Goal: Communication & Community: Answer question/provide support

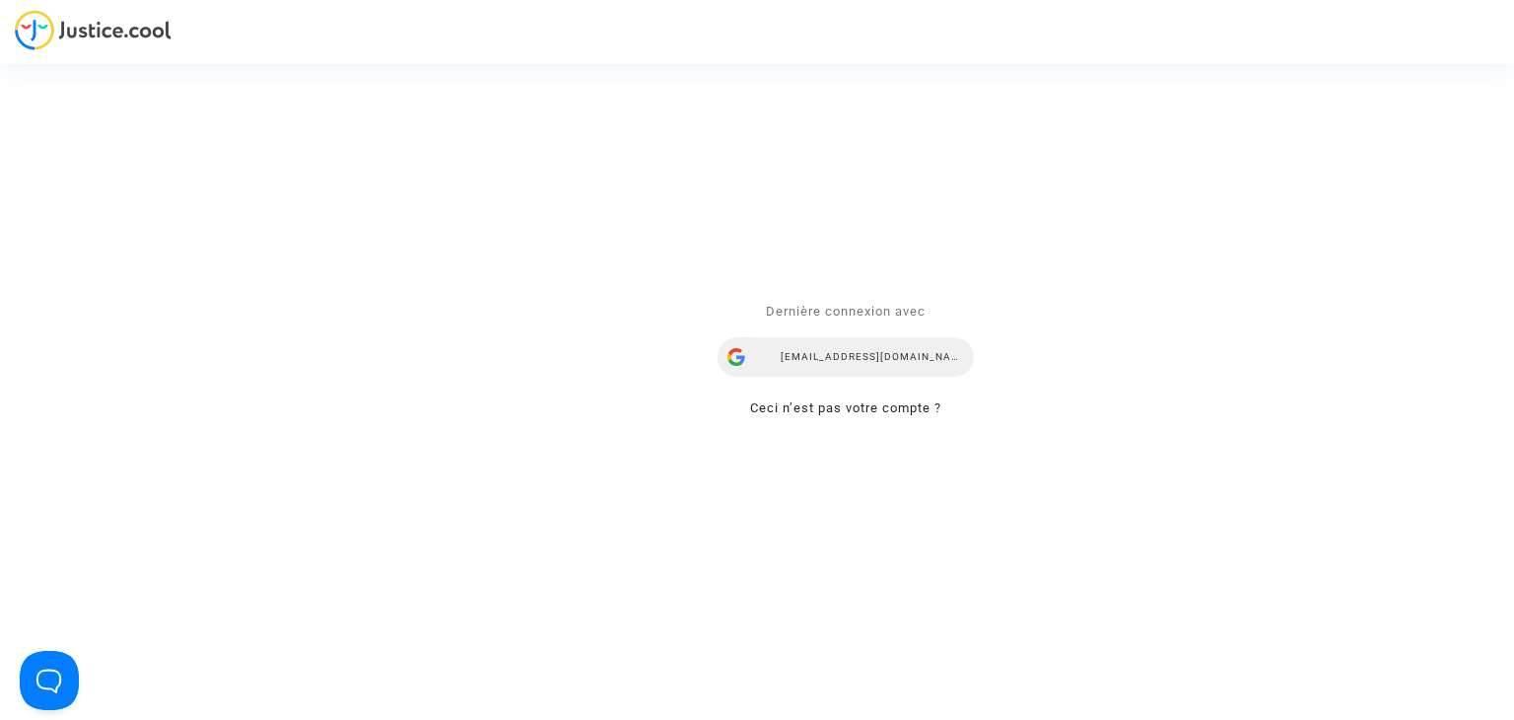
click at [836, 354] on div "snezana.radenkovic@your-ce.com" at bounding box center [846, 357] width 256 height 39
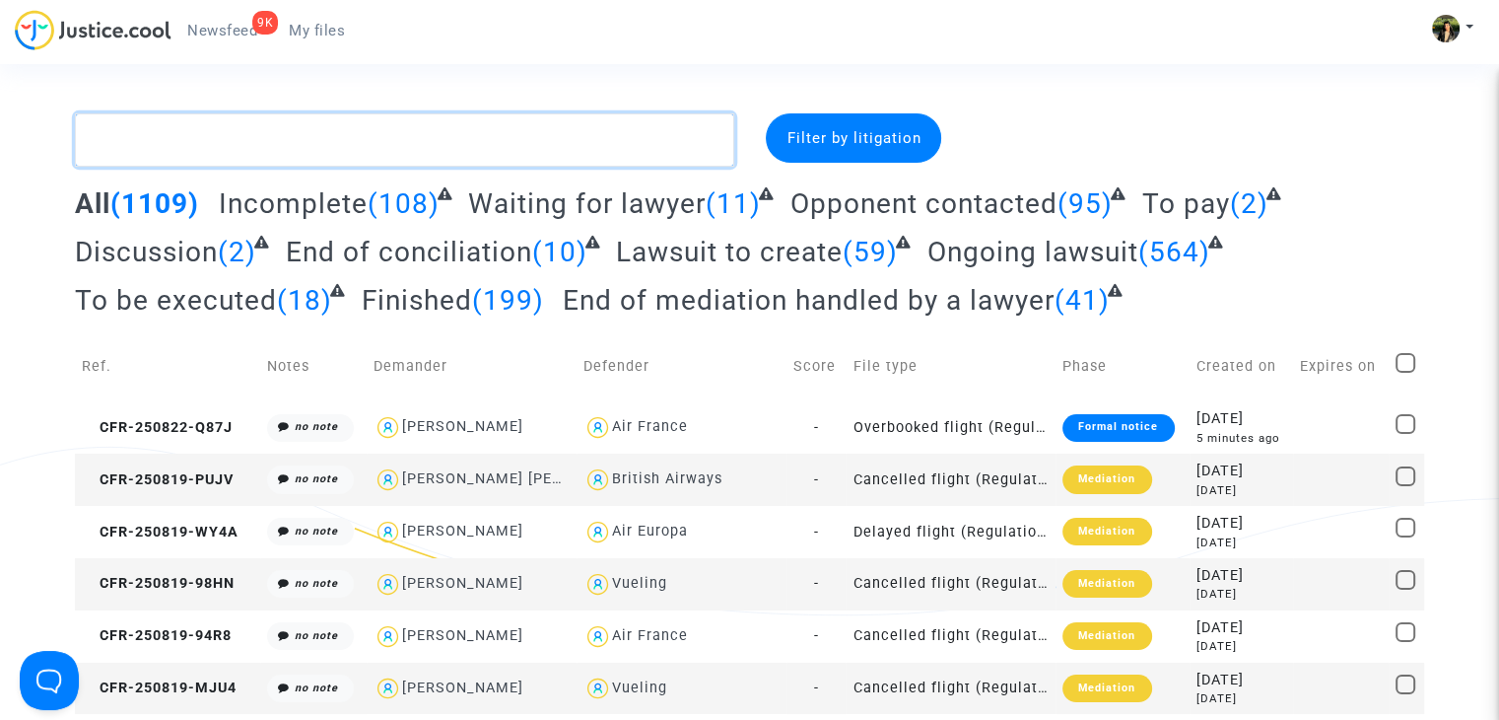
paste textarea "Mirelli"
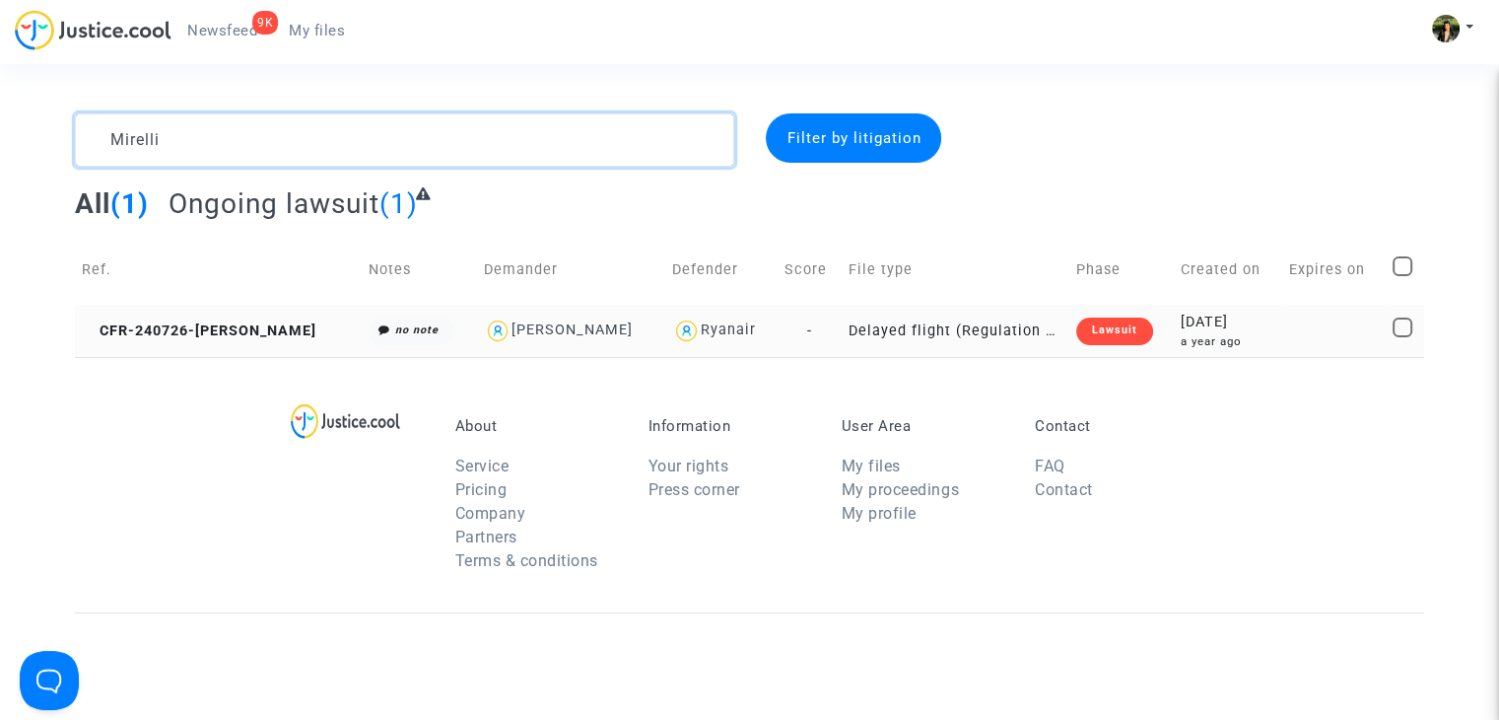
type textarea "Mirelli"
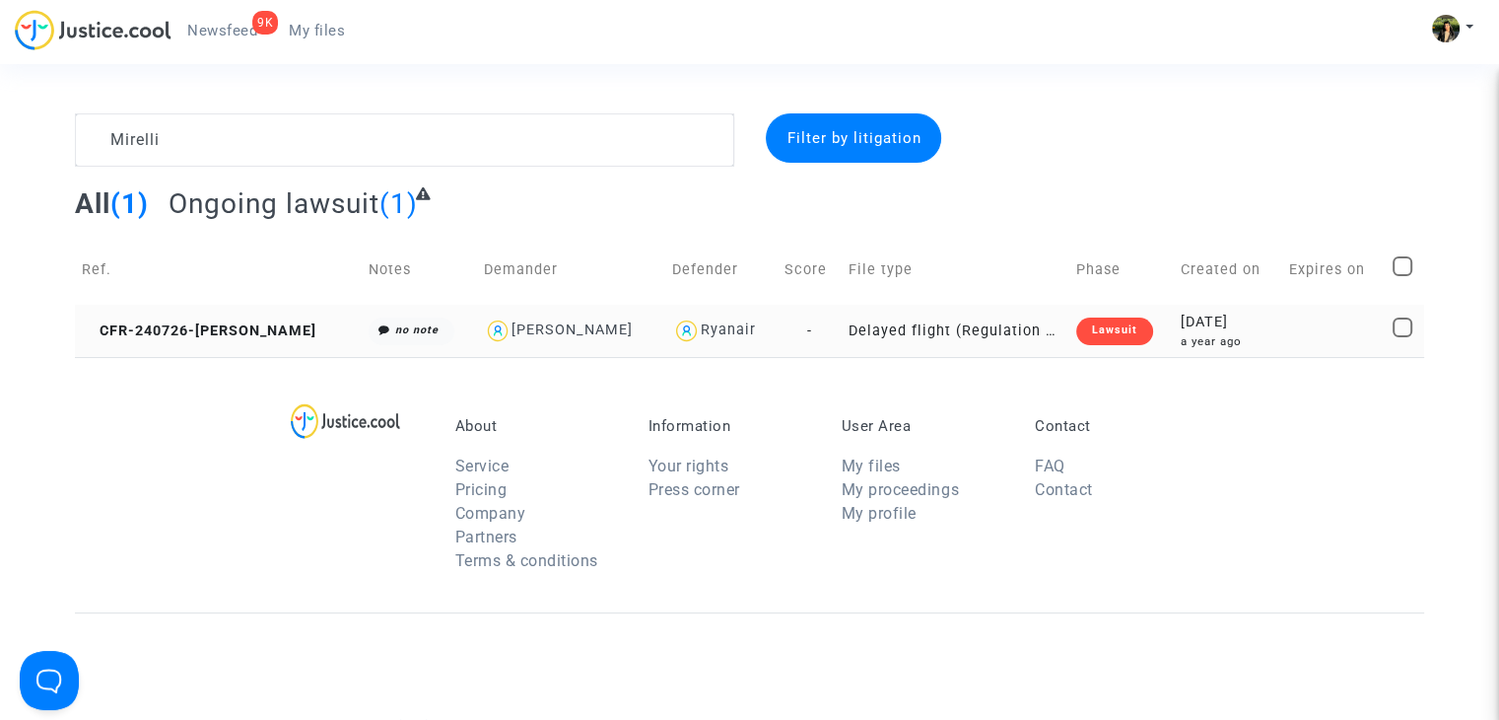
click at [883, 334] on td "Delayed flight (Regulation EC 261/2004)" at bounding box center [956, 331] width 228 height 52
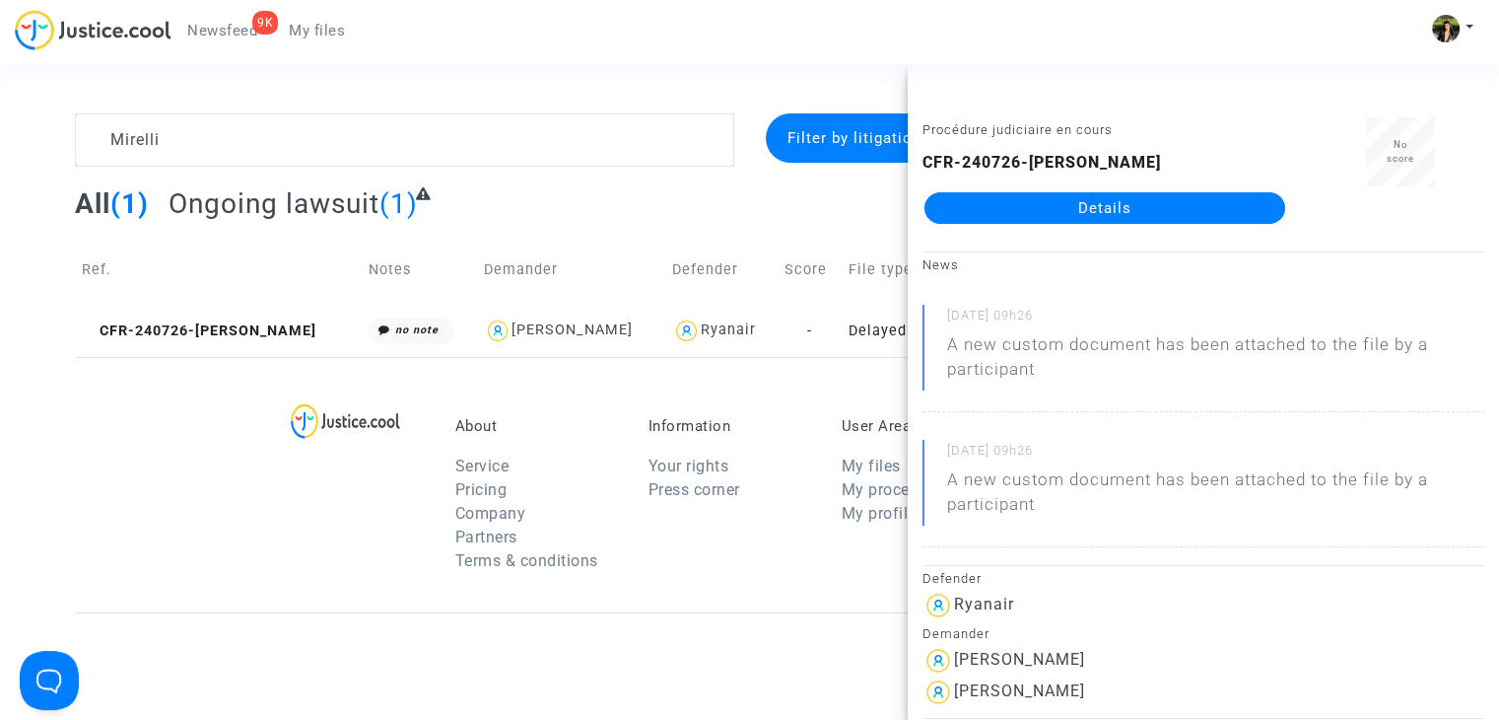
click at [1106, 195] on link "Details" at bounding box center [1105, 208] width 361 height 32
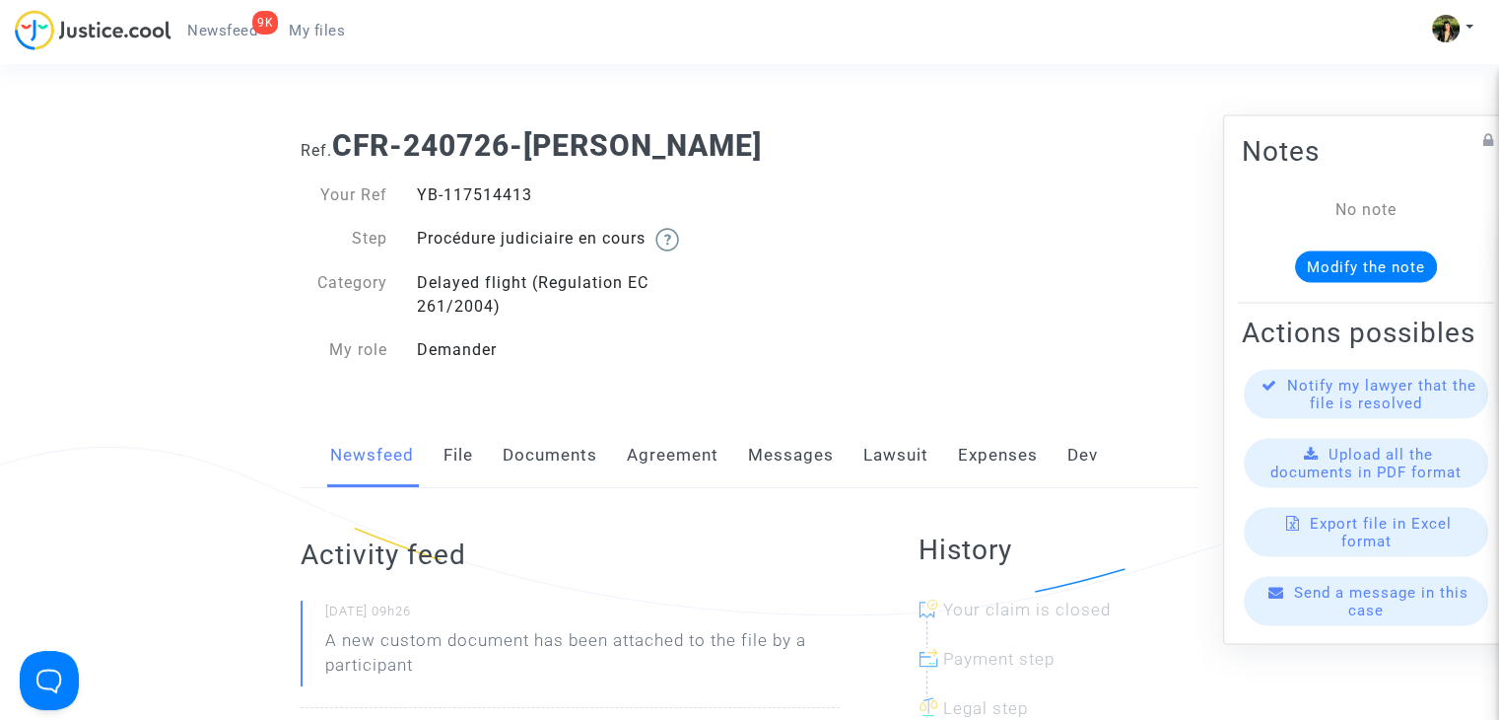
click at [1333, 624] on div "Send a message in this case" at bounding box center [1366, 601] width 244 height 49
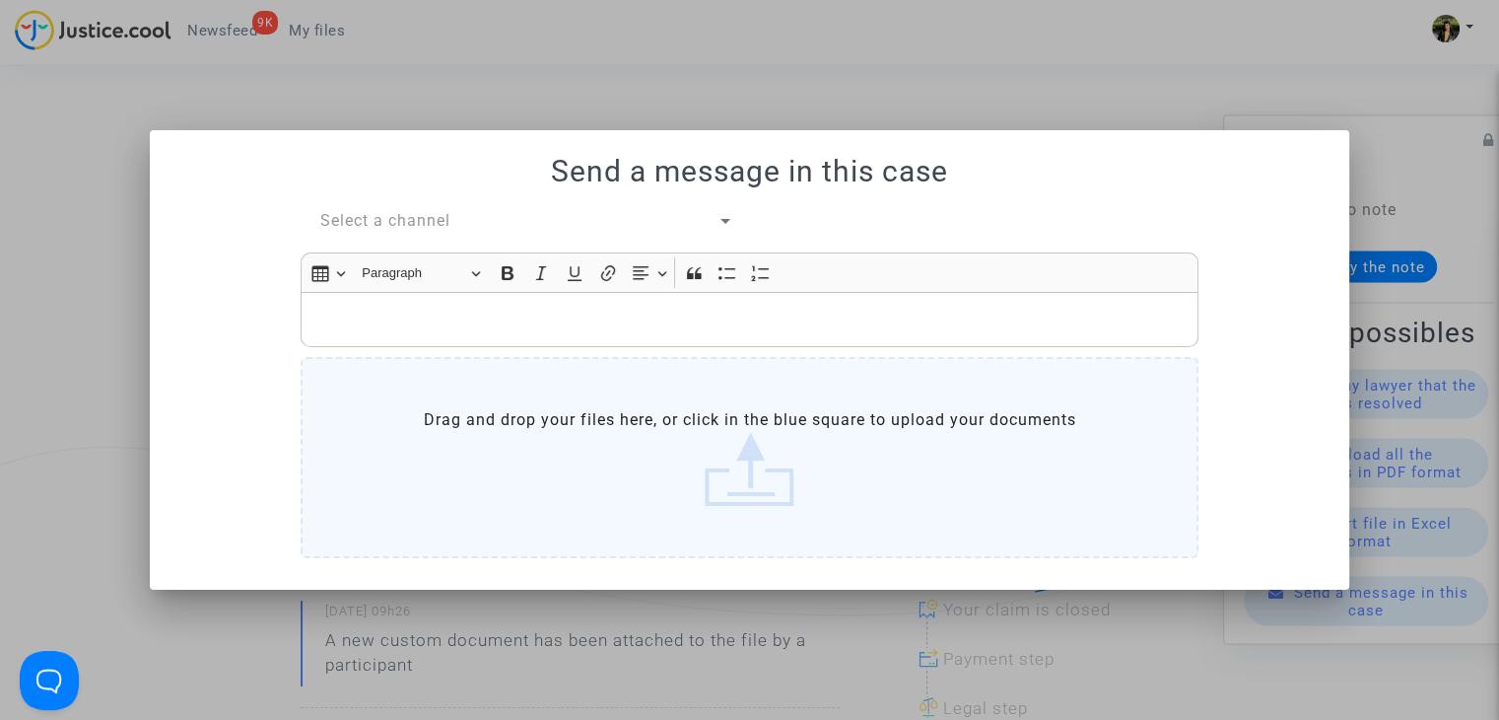
click at [417, 210] on div "Select a channel" at bounding box center [518, 221] width 397 height 24
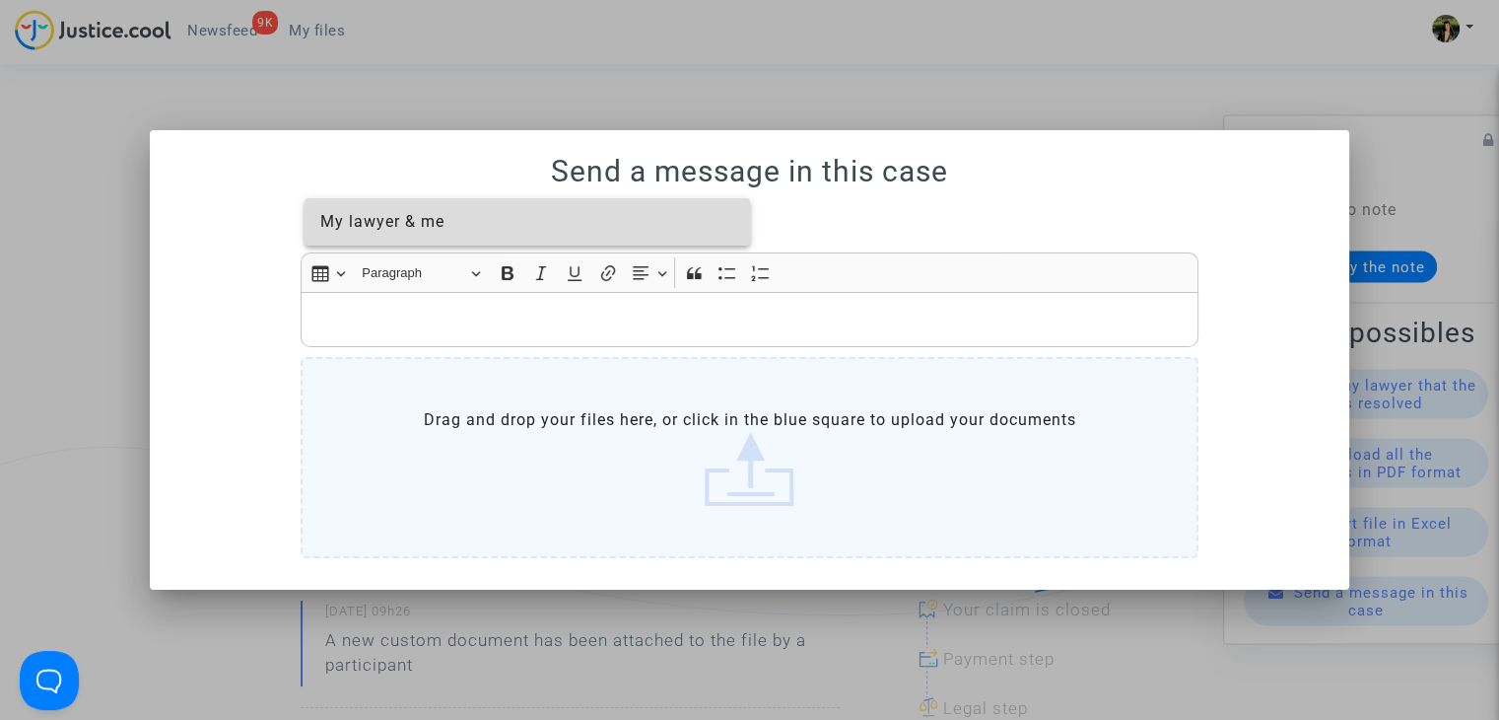
click at [426, 226] on span "My lawyer & me" at bounding box center [382, 221] width 124 height 19
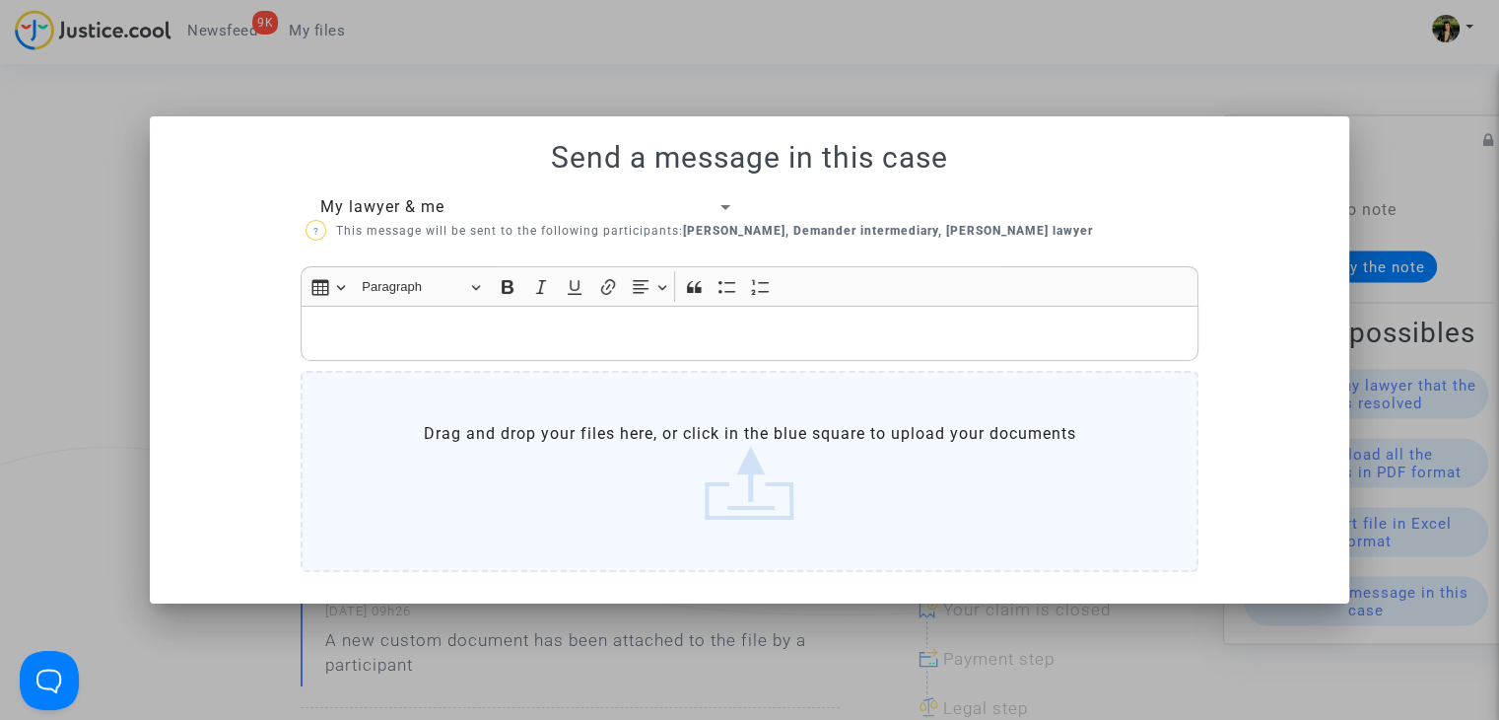
click at [479, 327] on p "Rich Text Editor, main" at bounding box center [750, 332] width 877 height 25
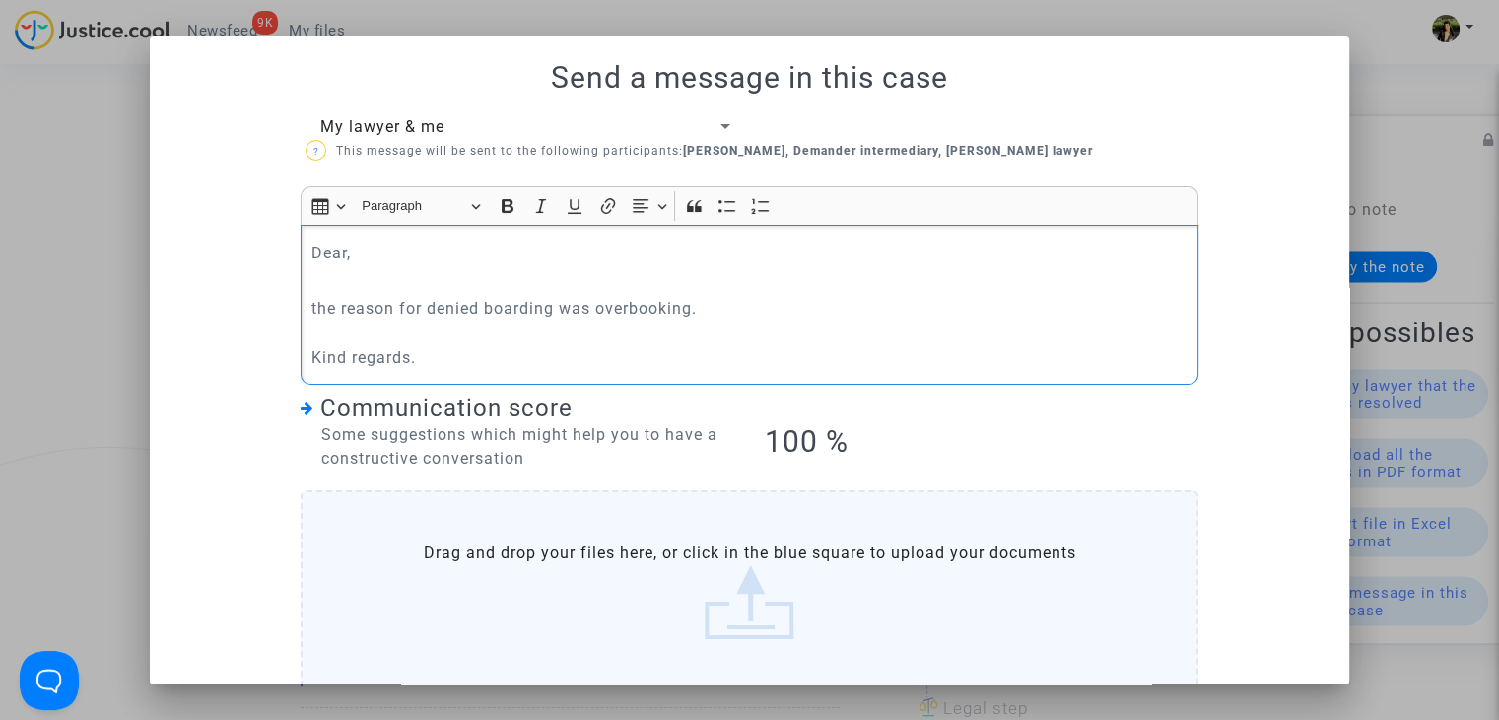
scroll to position [96, 0]
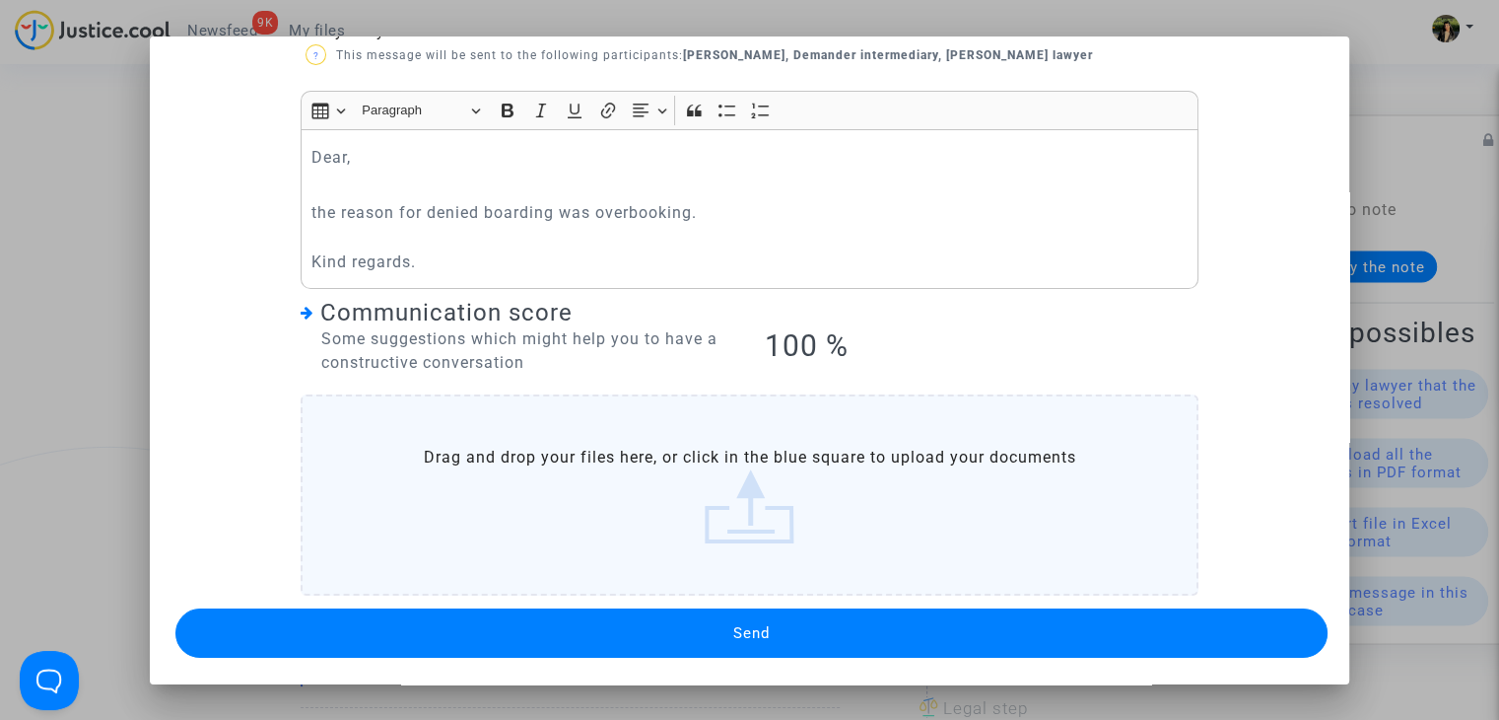
click at [665, 619] on button "Send" at bounding box center [751, 632] width 1152 height 49
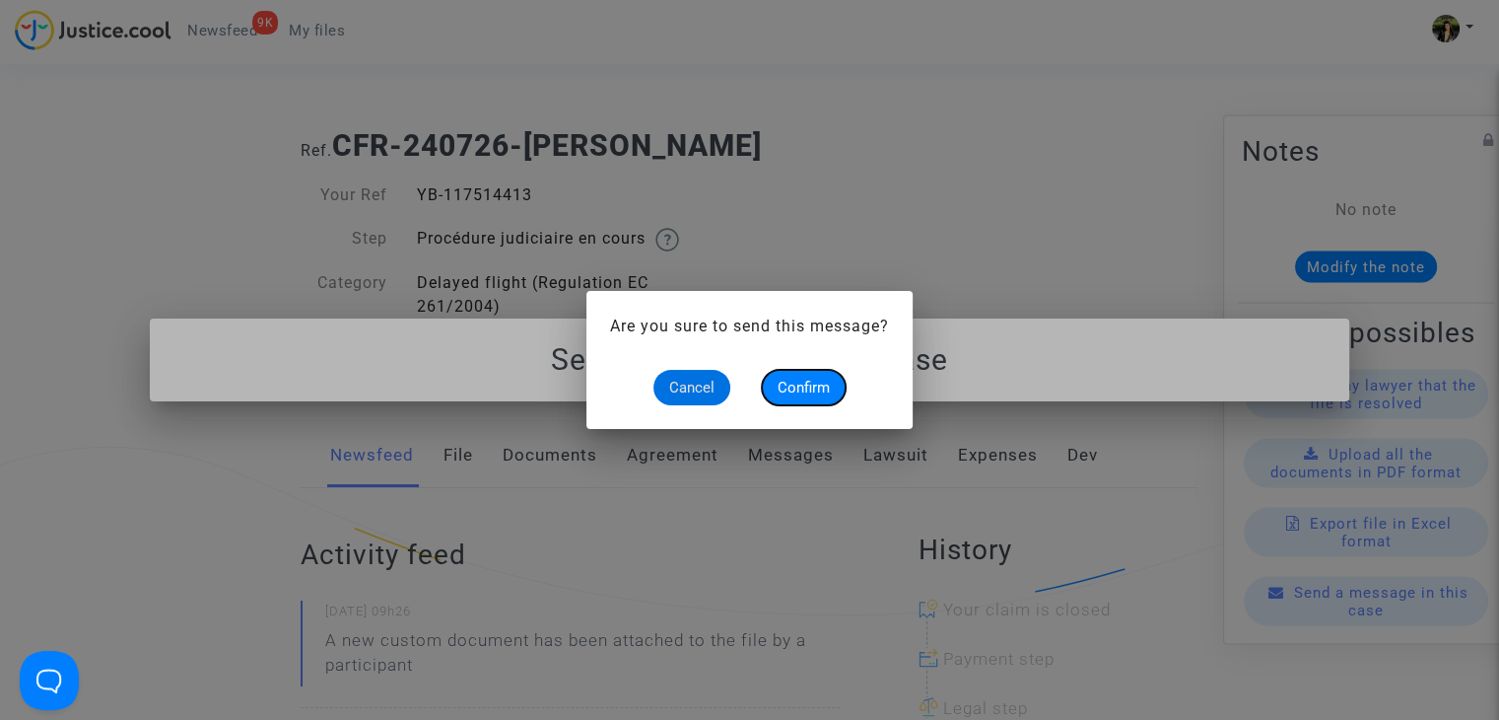
click at [805, 392] on span "Confirm" at bounding box center [804, 388] width 52 height 18
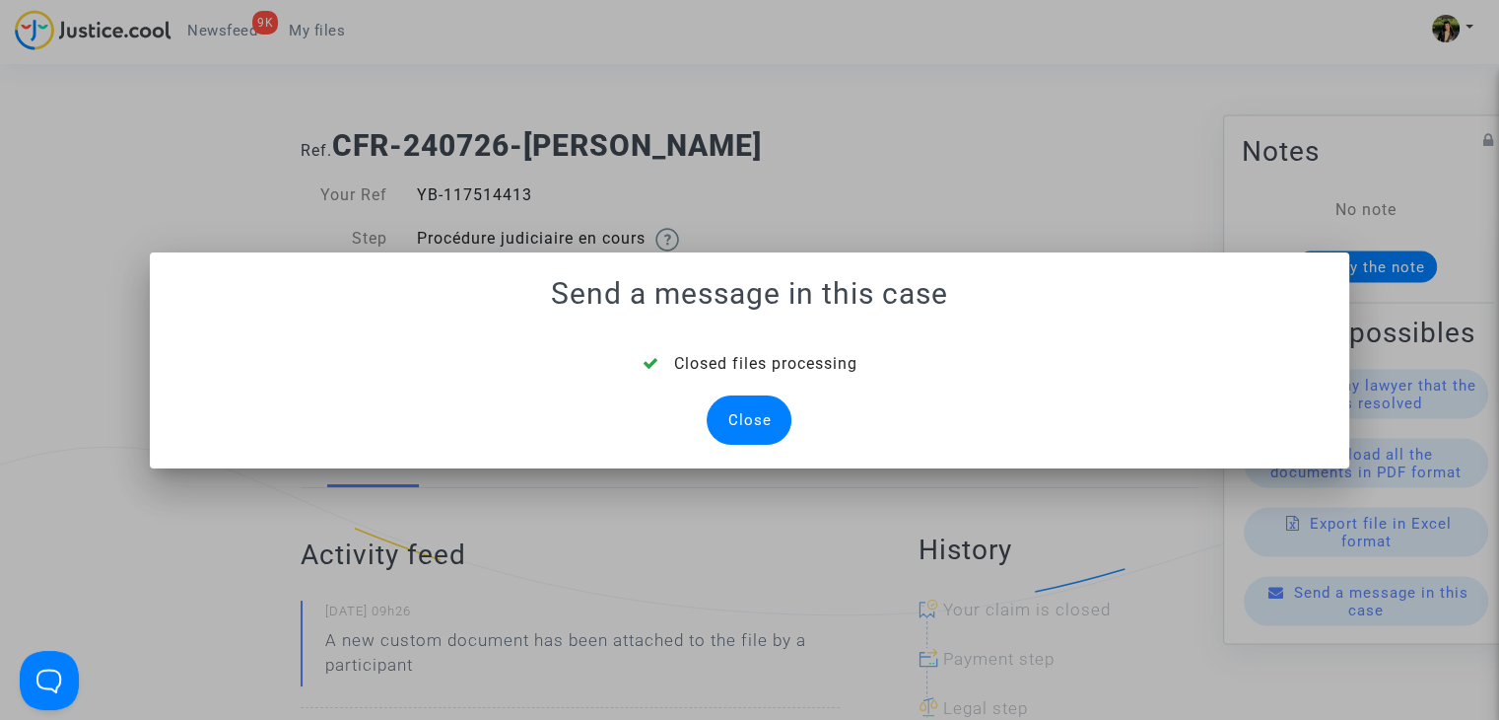
click at [754, 426] on div "Close" at bounding box center [749, 419] width 85 height 49
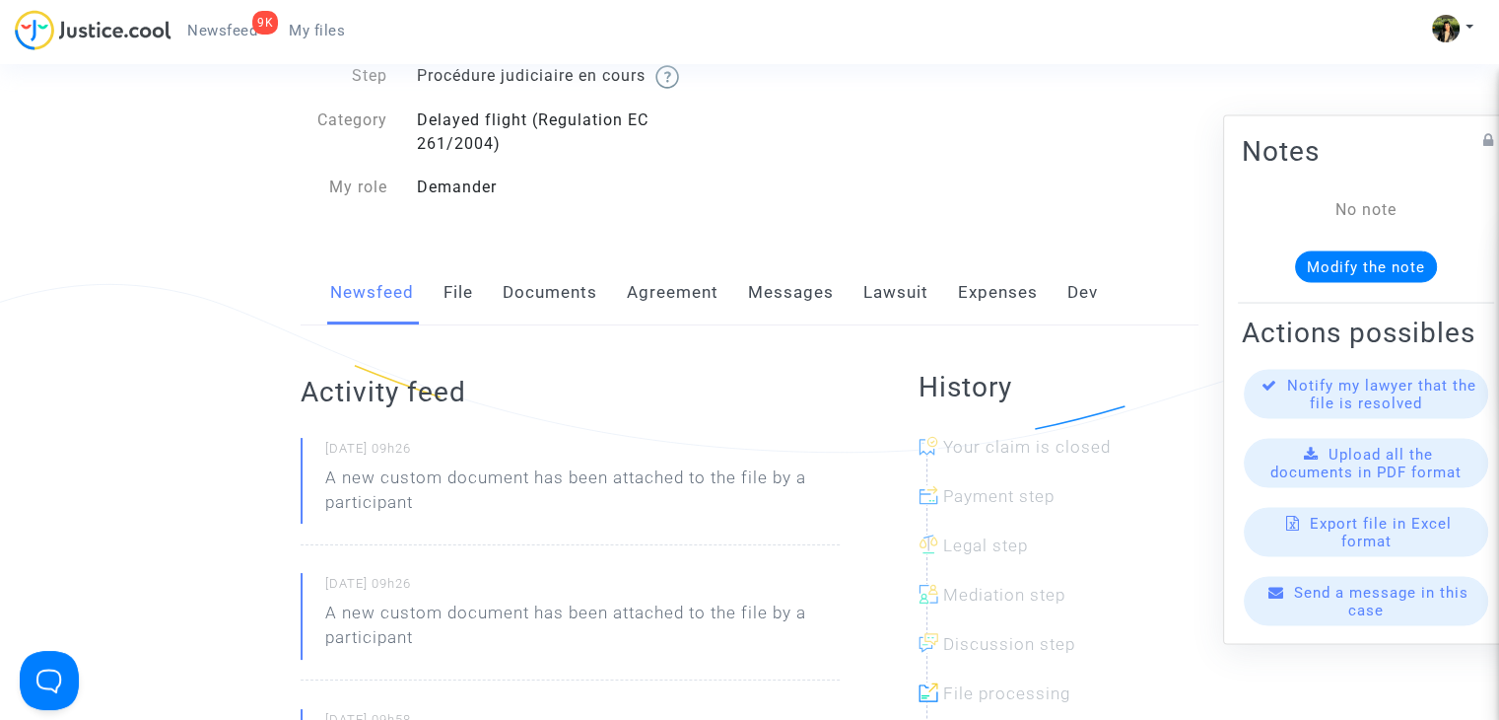
scroll to position [296, 0]
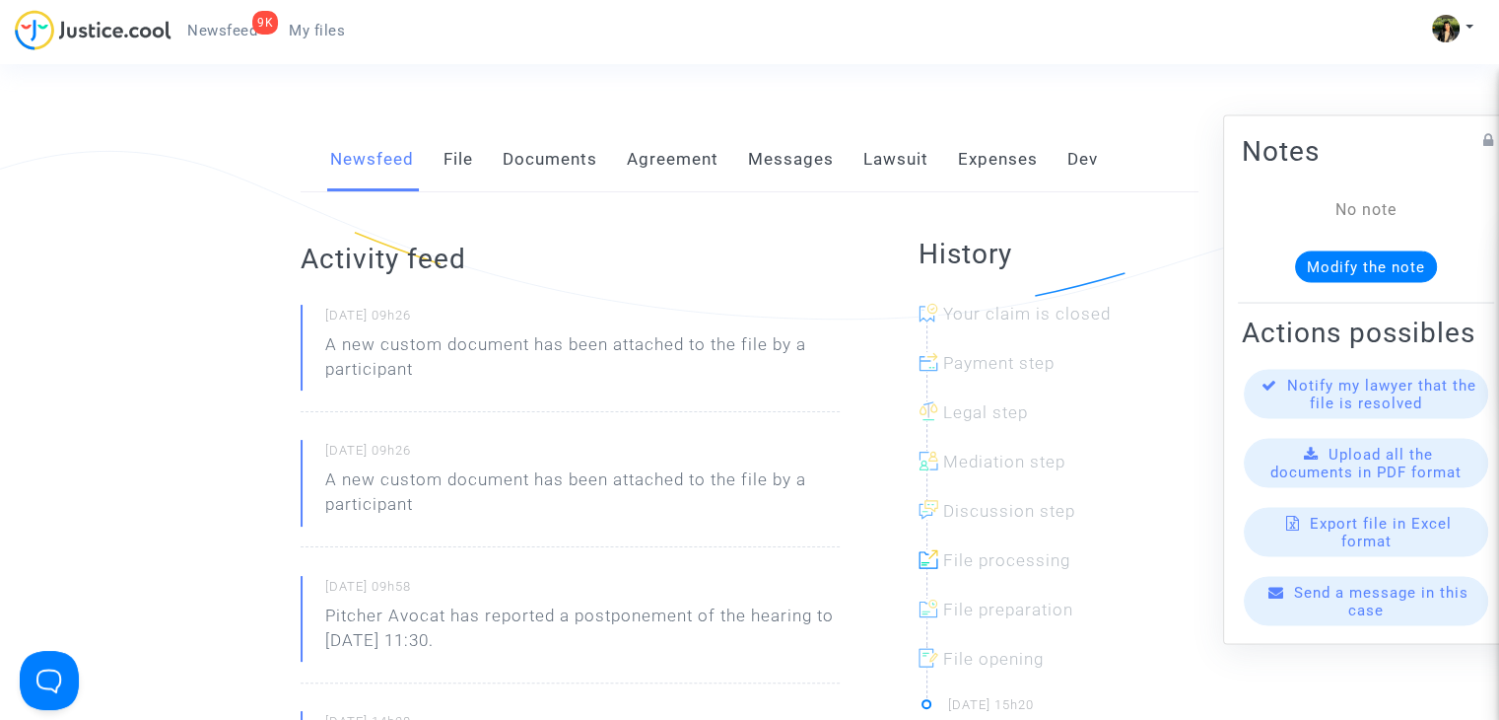
click at [1073, 163] on link "Dev" at bounding box center [1083, 159] width 31 height 65
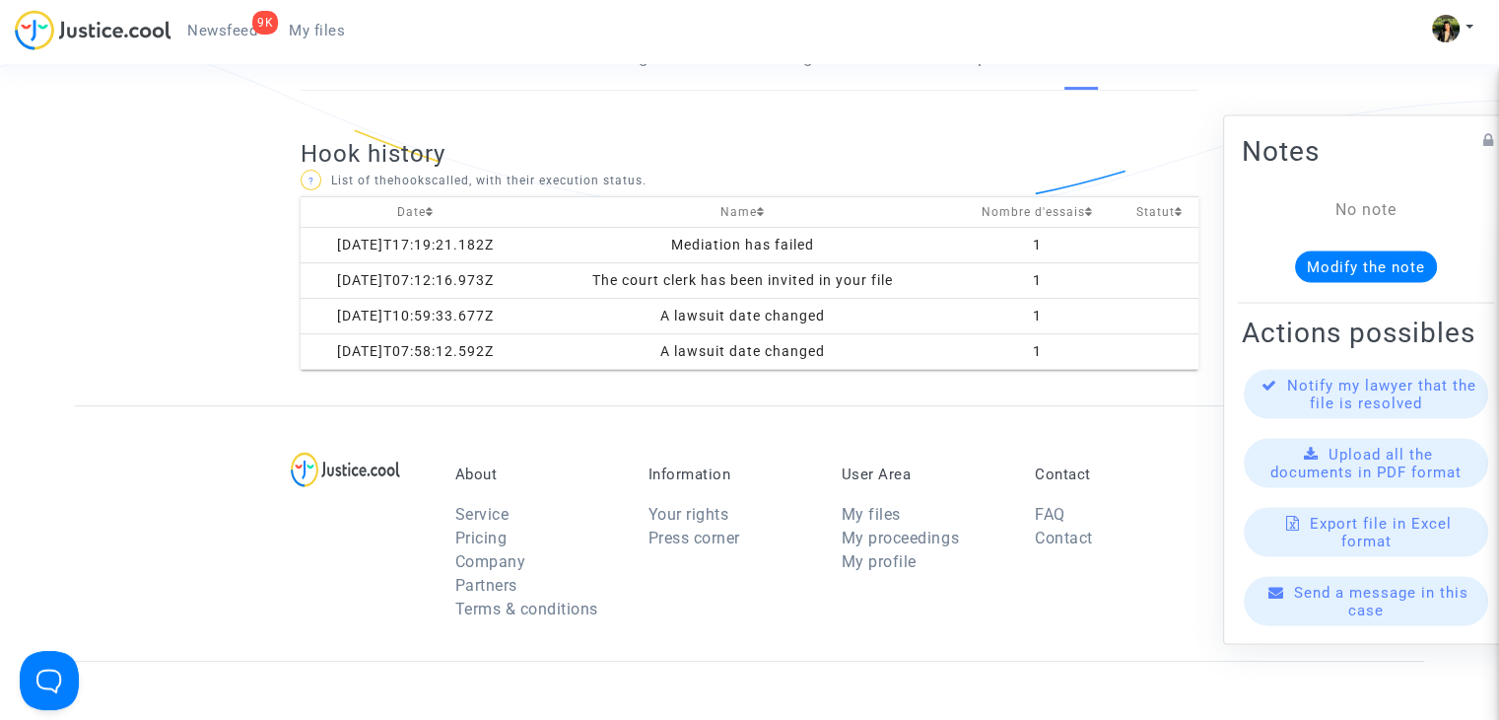
scroll to position [394, 0]
click at [126, 32] on img at bounding box center [93, 30] width 157 height 40
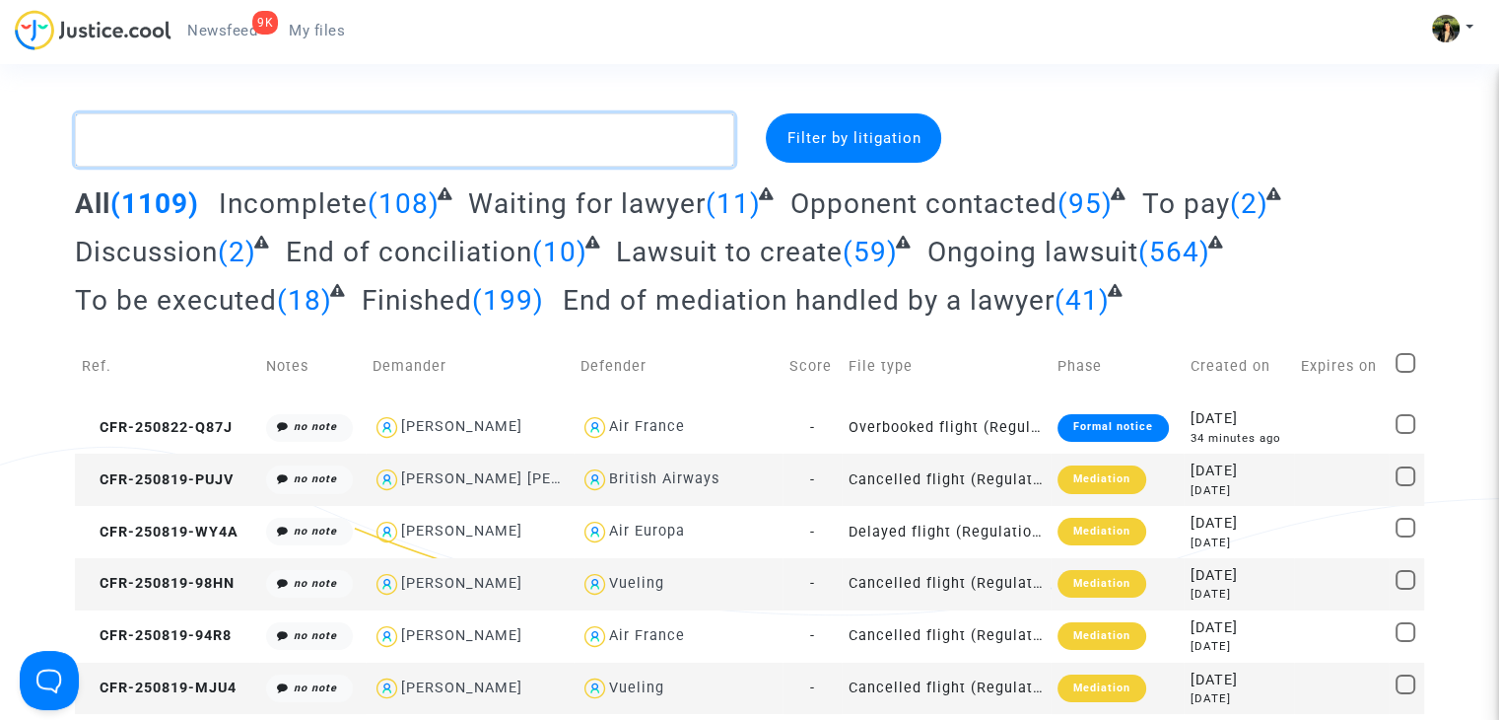
paste textarea "Sharabi"
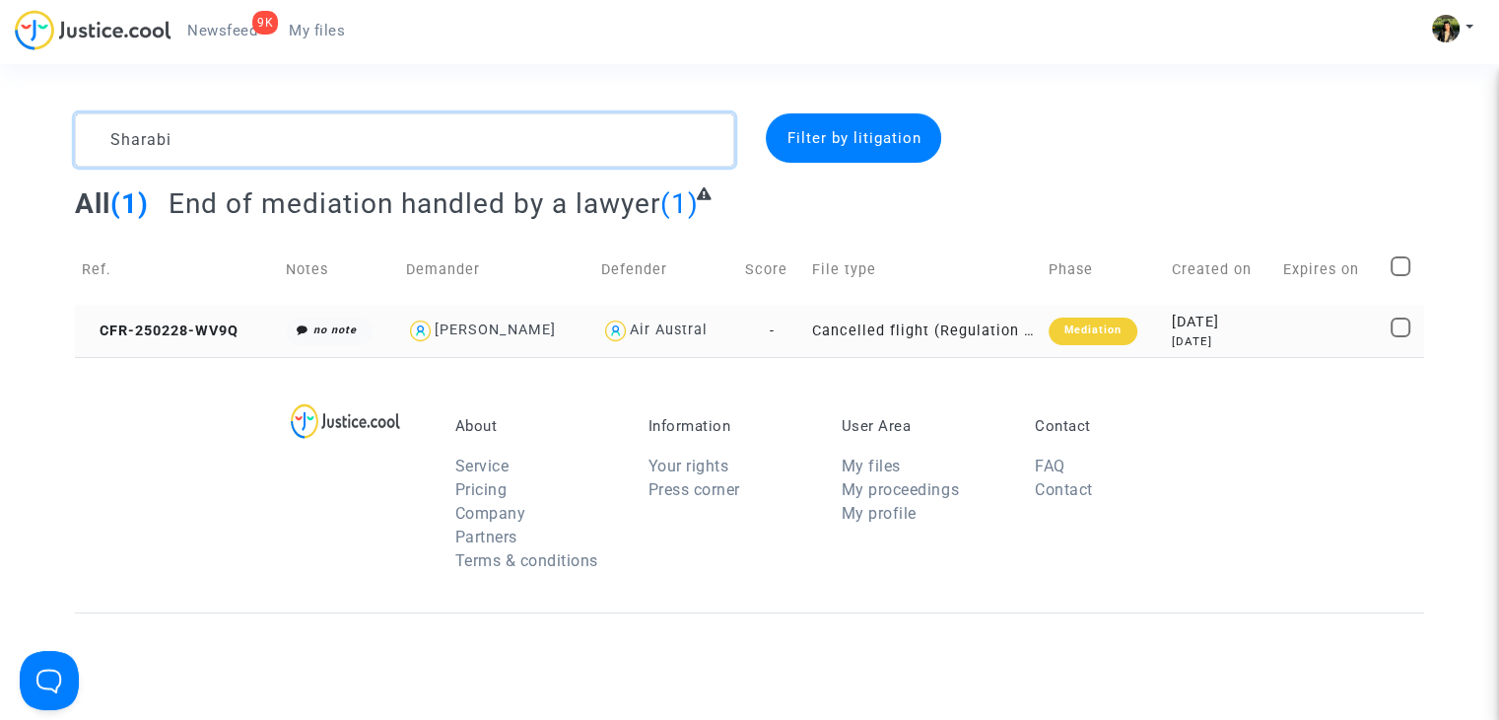
type textarea "Sharabi"
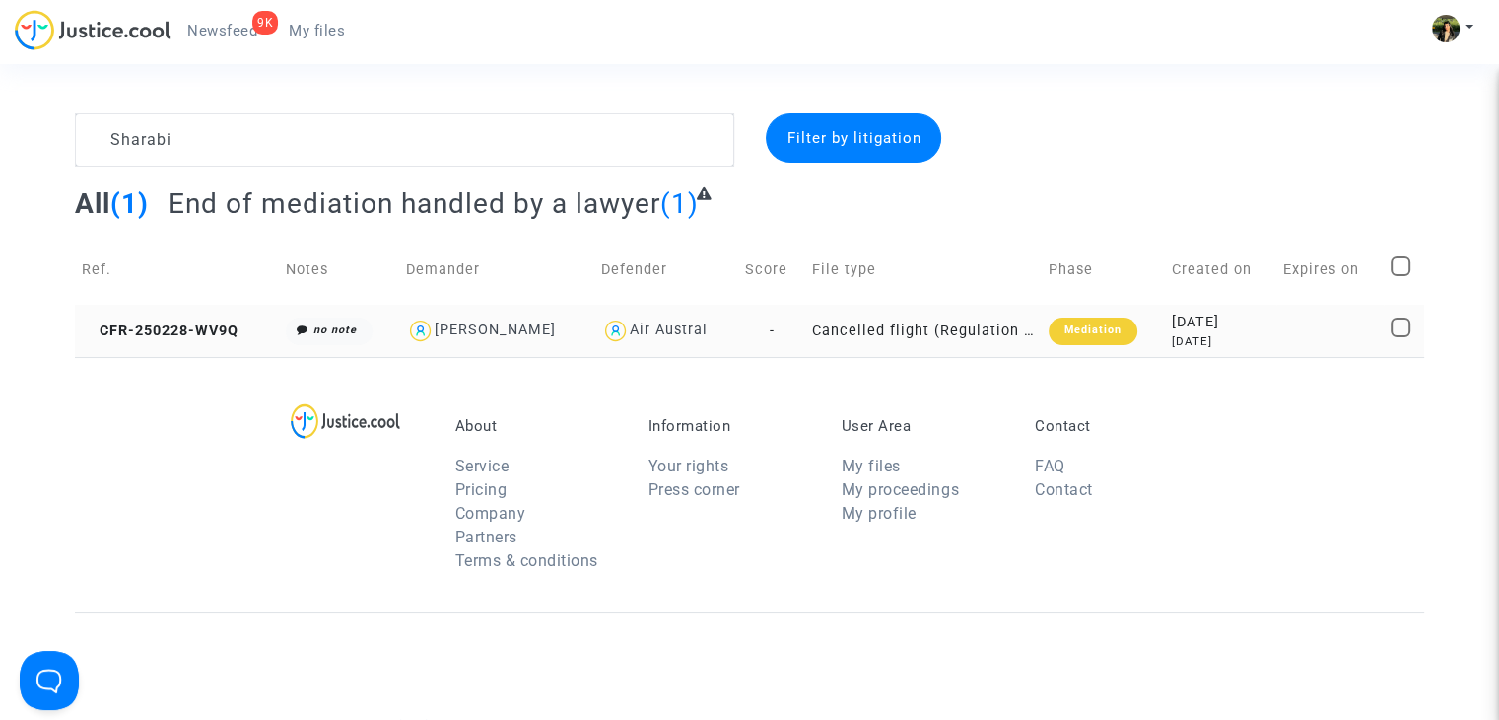
click at [995, 339] on td "Cancelled flight (Regulation EC 261/2004)" at bounding box center [923, 331] width 236 height 52
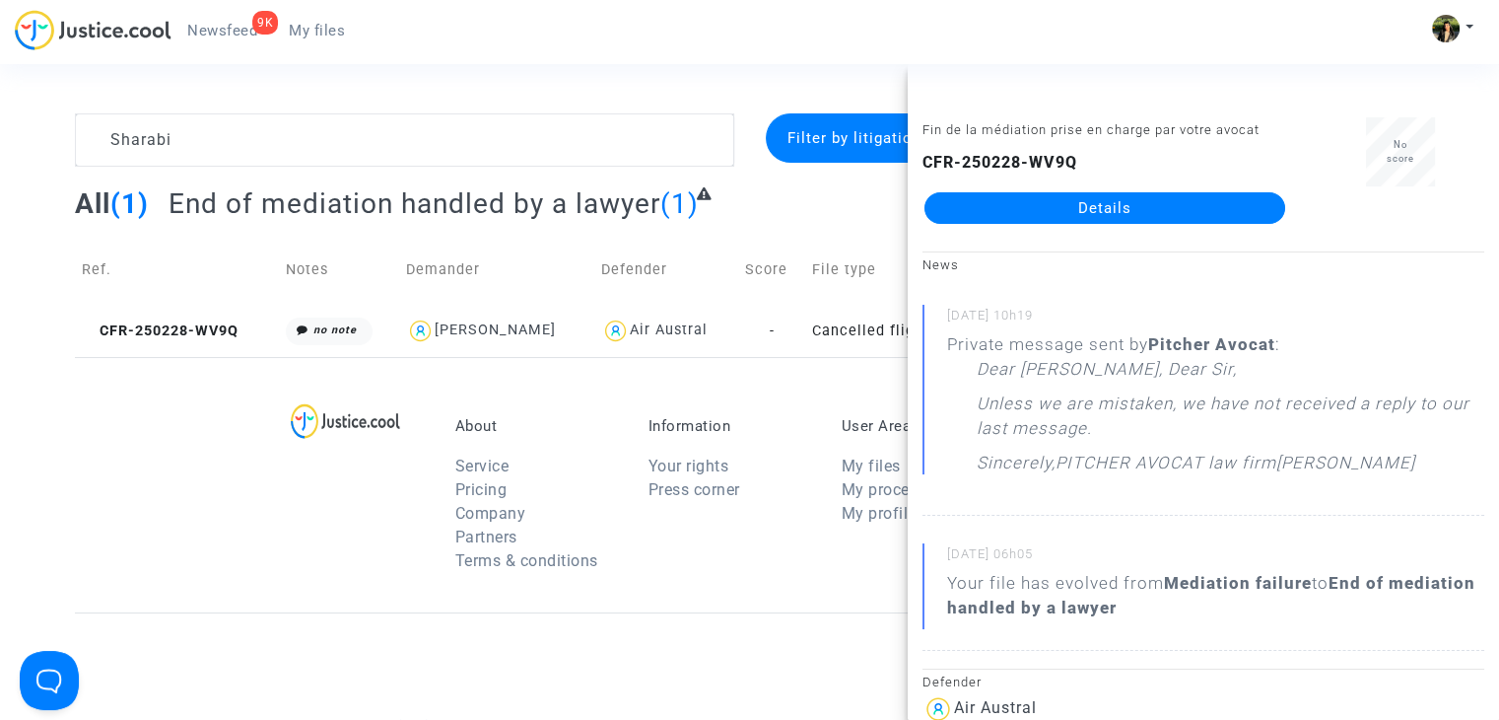
click at [1167, 202] on link "Details" at bounding box center [1105, 208] width 361 height 32
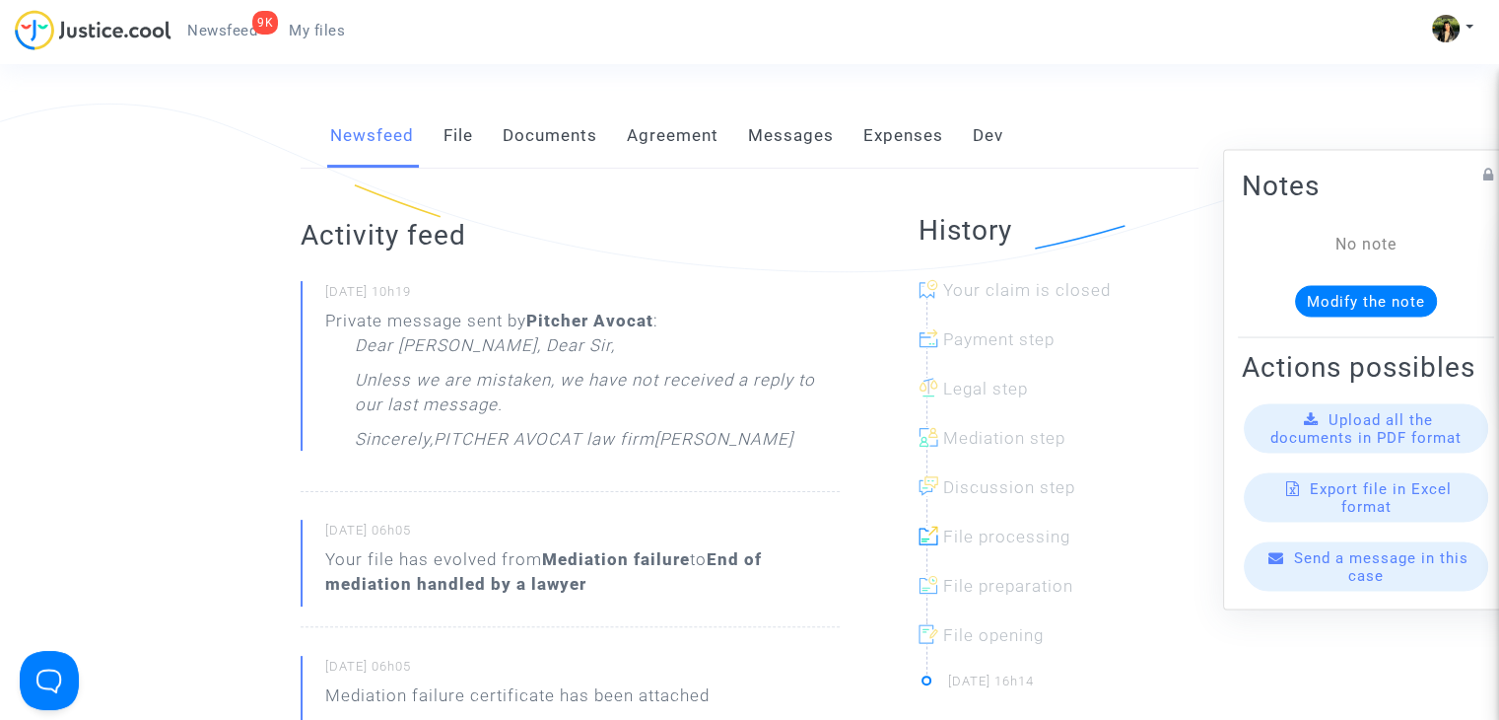
scroll to position [296, 0]
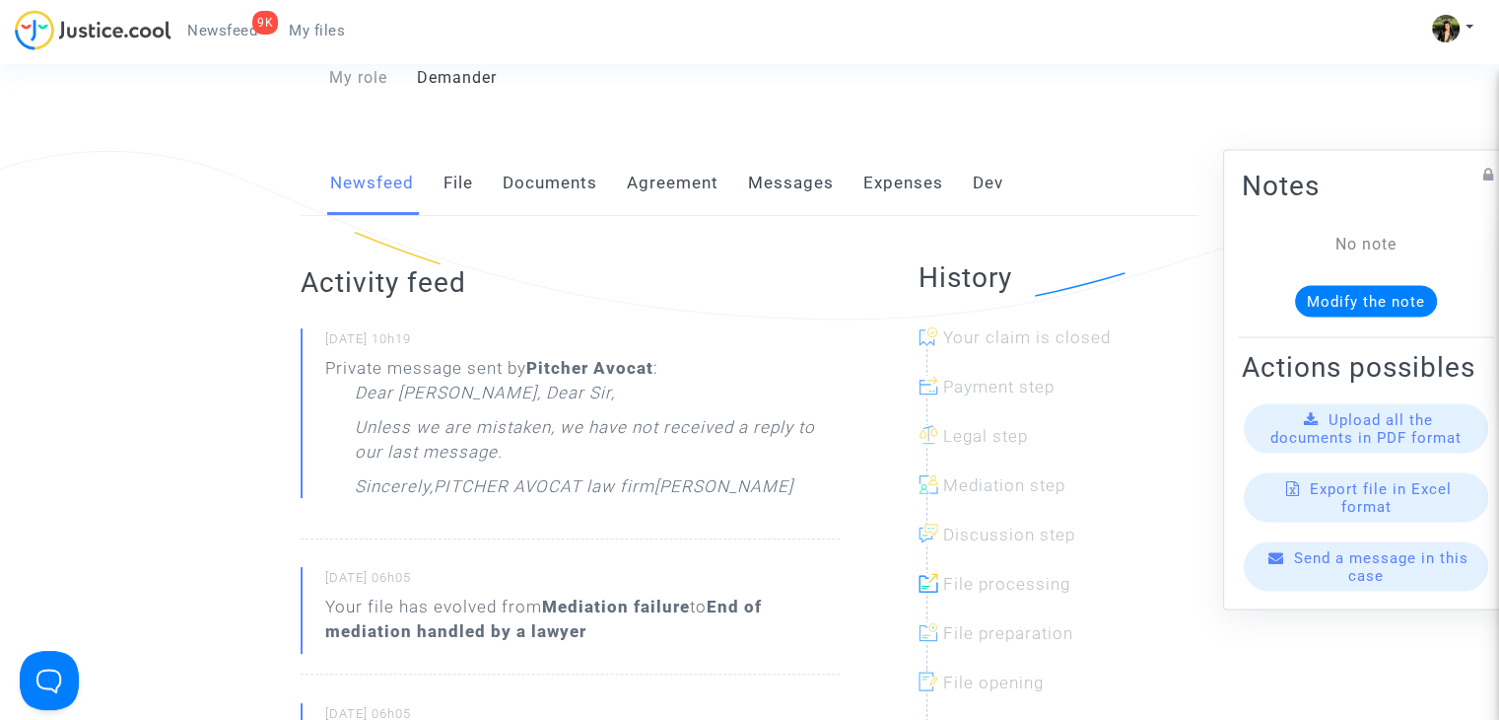
click at [1381, 585] on div "Send a message in this case" at bounding box center [1366, 566] width 244 height 49
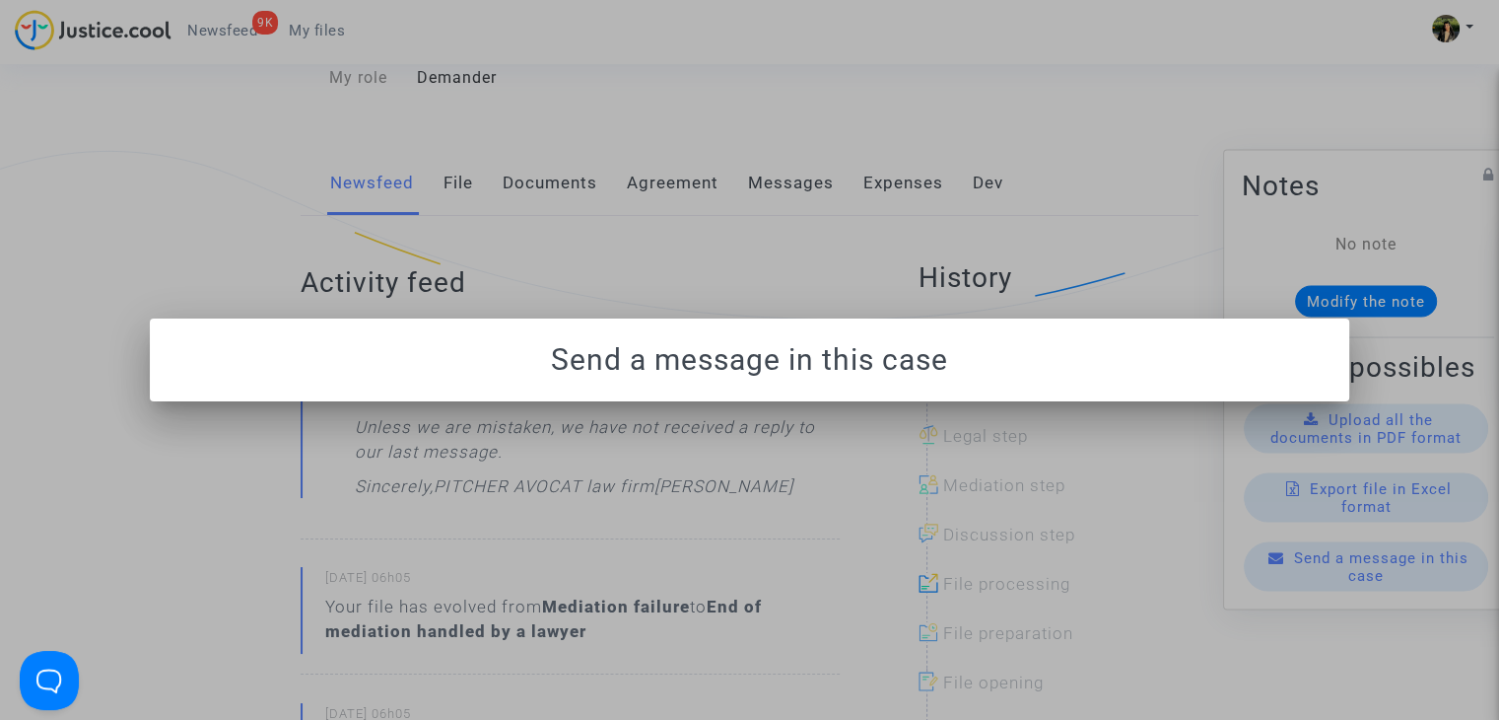
scroll to position [0, 0]
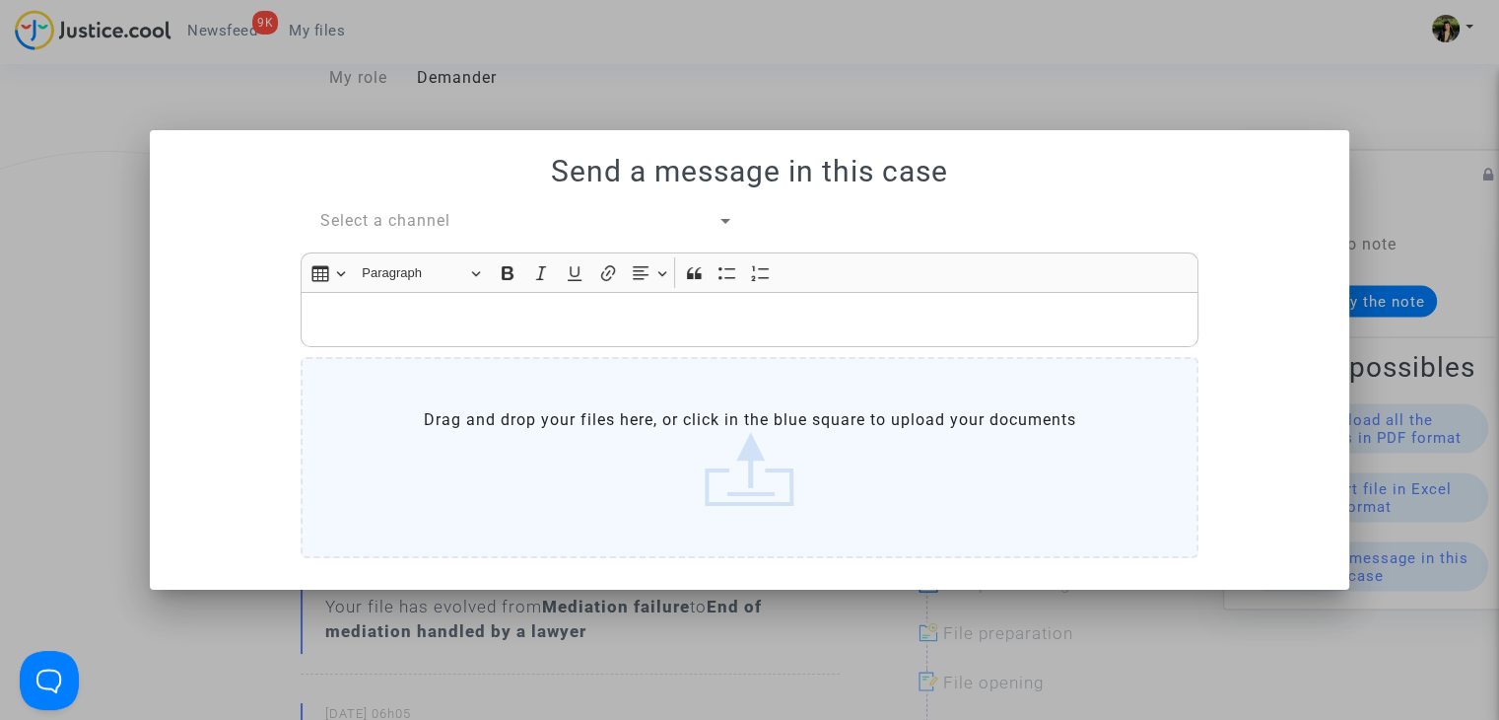
click at [351, 222] on span "Select a channel" at bounding box center [385, 220] width 130 height 19
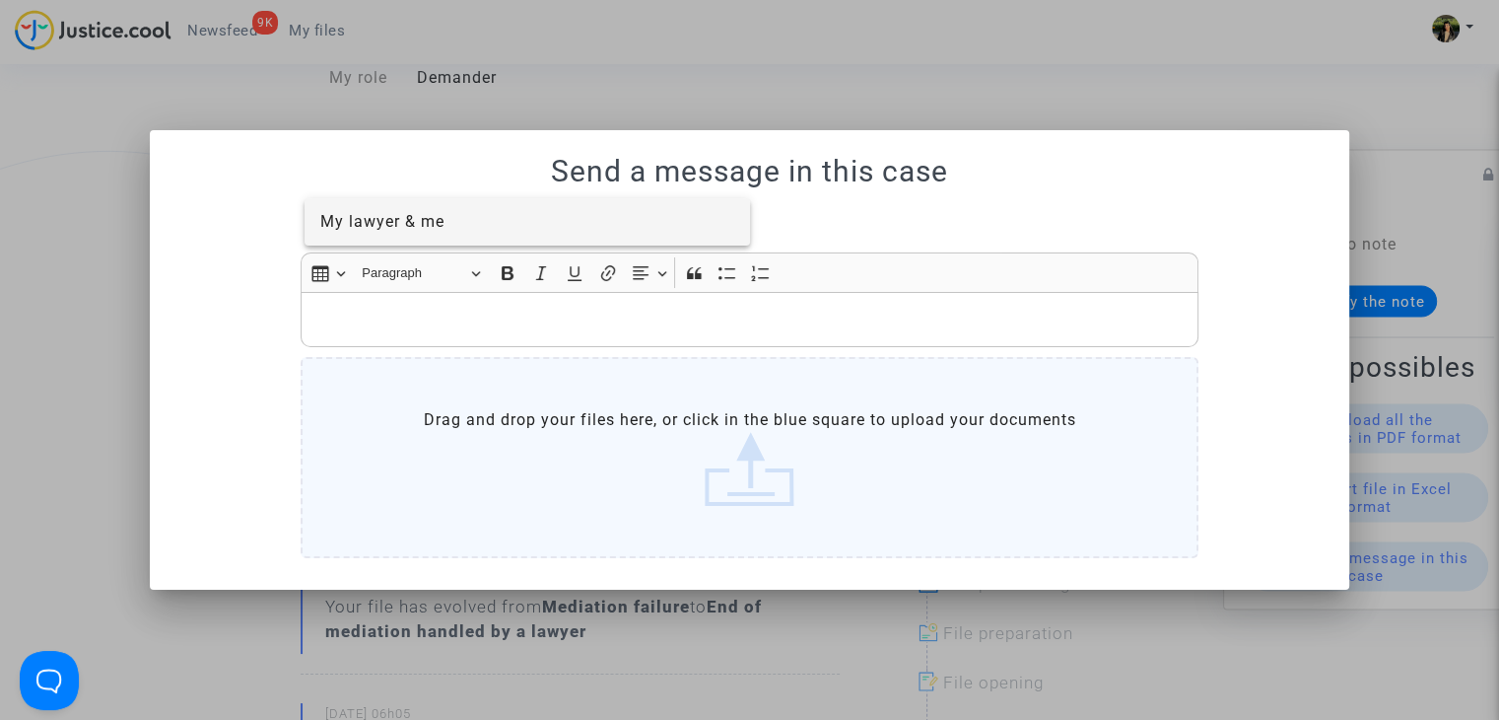
click at [389, 226] on span "My lawyer & me" at bounding box center [382, 221] width 124 height 19
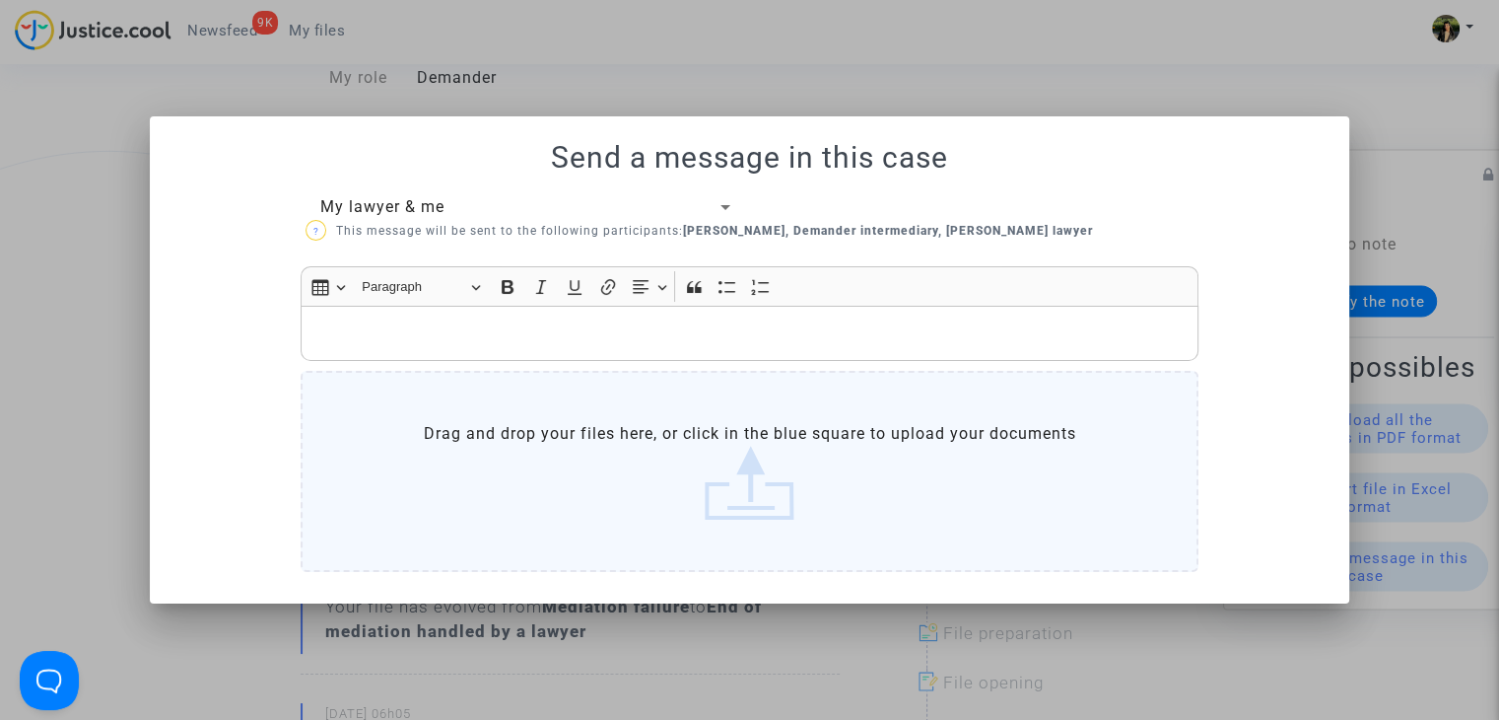
click at [419, 328] on p "Rich Text Editor, main" at bounding box center [750, 332] width 877 height 25
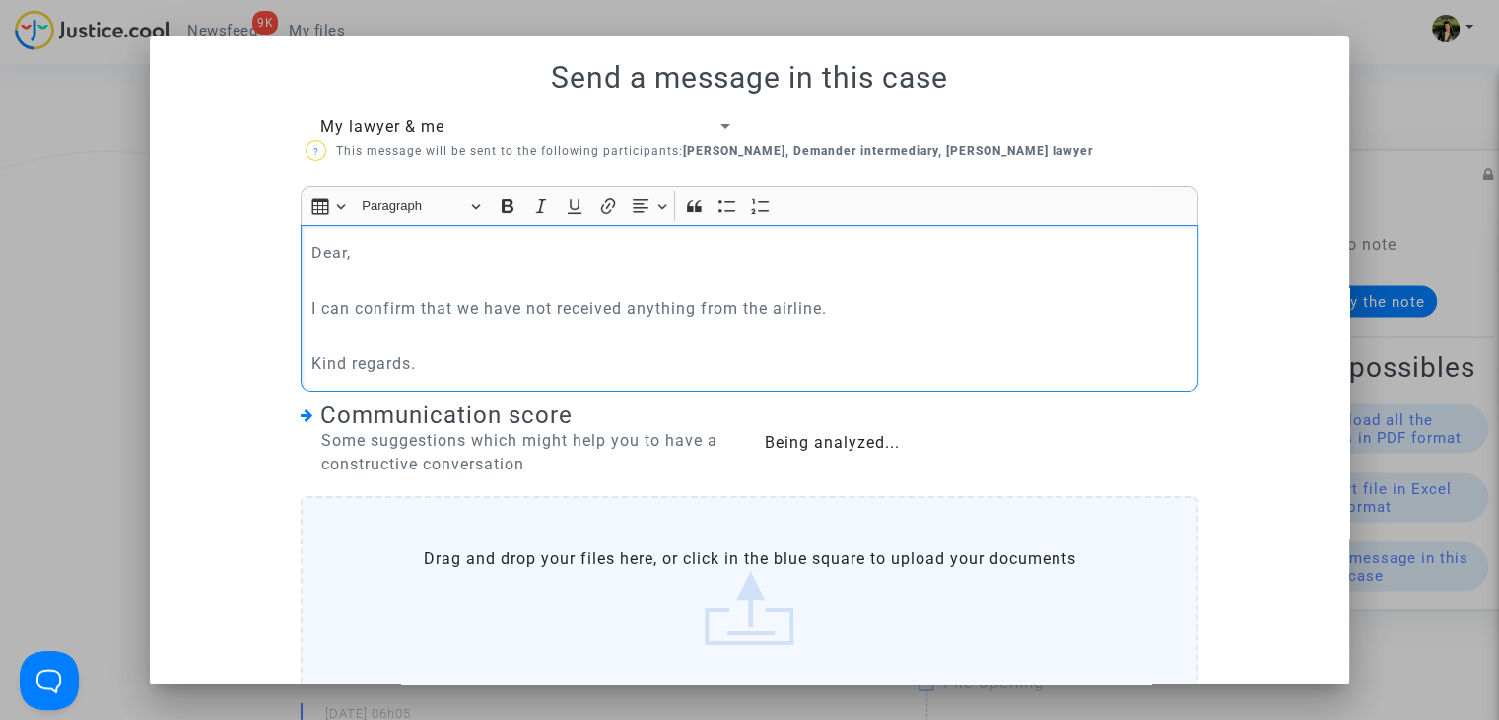
scroll to position [103, 0]
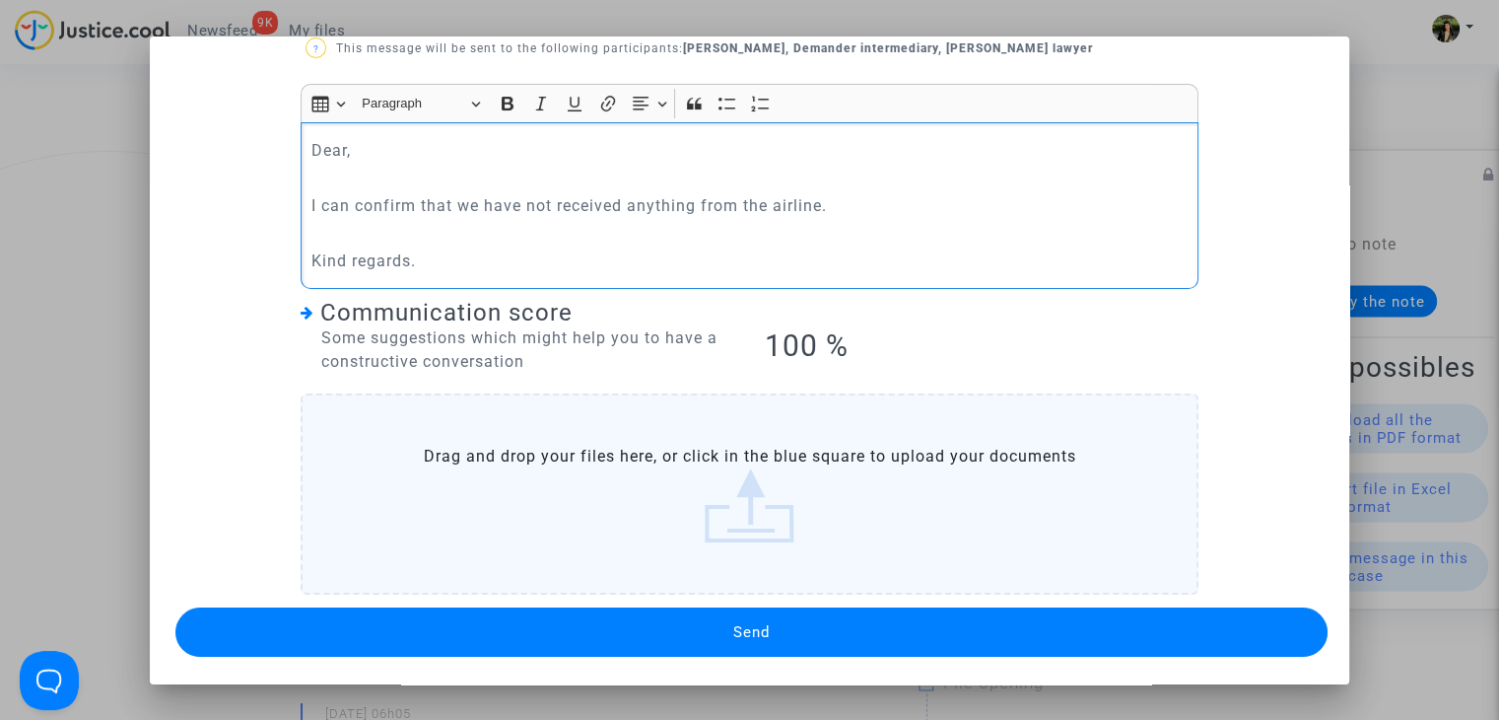
click at [684, 622] on button "Send" at bounding box center [751, 631] width 1152 height 49
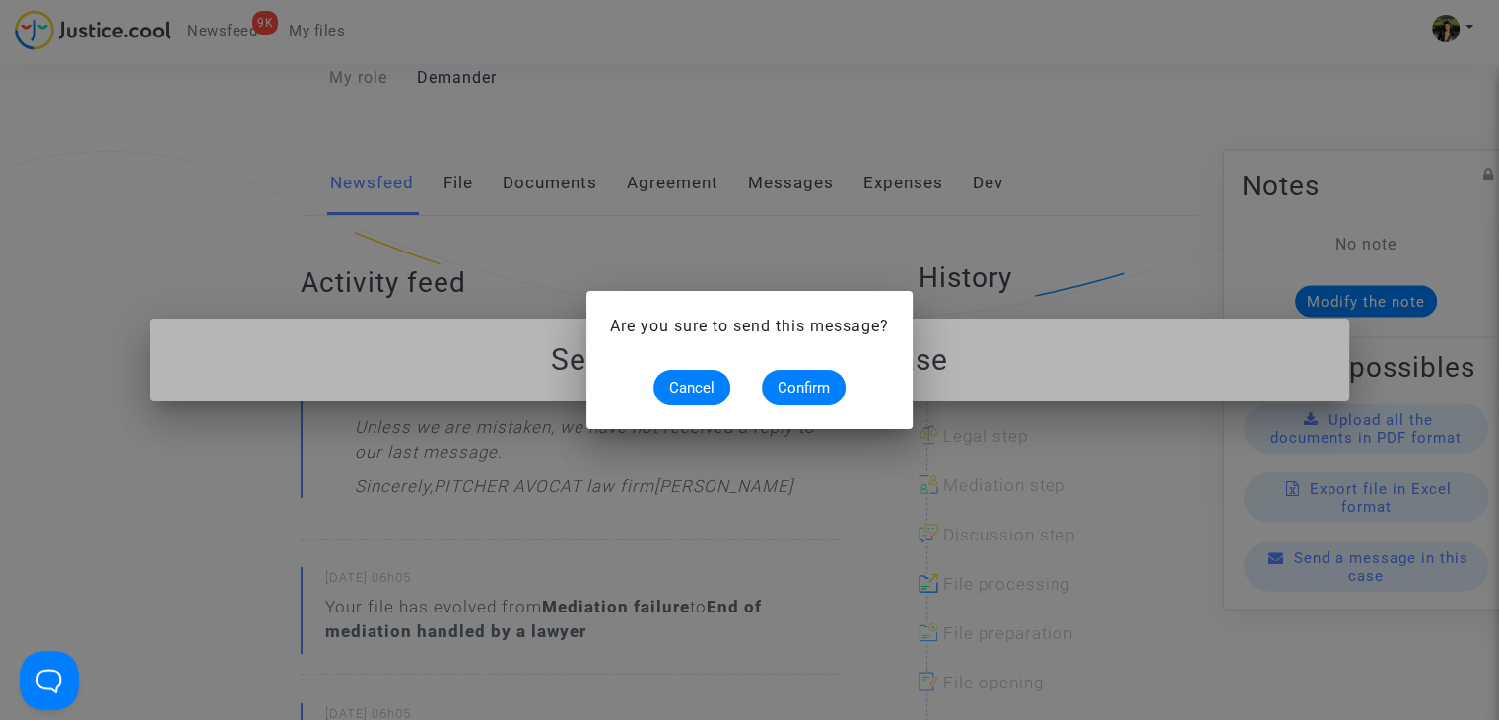
scroll to position [0, 0]
click at [804, 386] on span "Confirm" at bounding box center [804, 388] width 52 height 18
